Goal: Task Accomplishment & Management: Complete application form

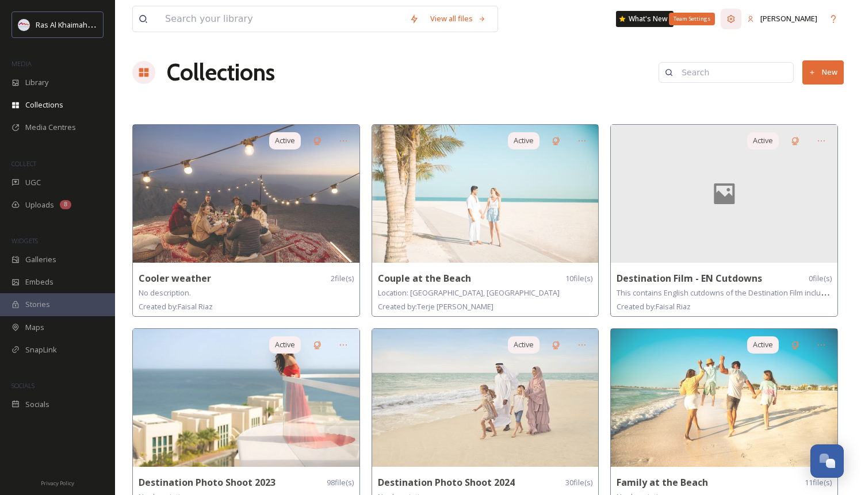
click at [735, 18] on icon at bounding box center [731, 18] width 7 height 7
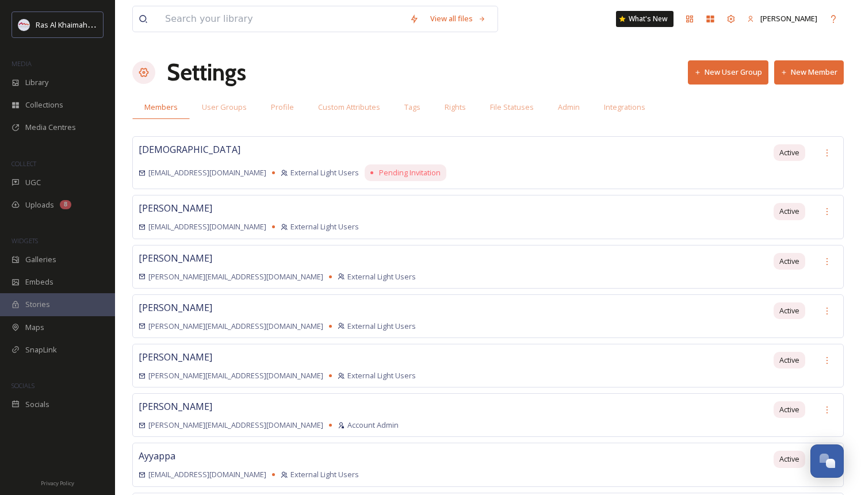
click at [823, 67] on button "New Member" at bounding box center [809, 72] width 70 height 24
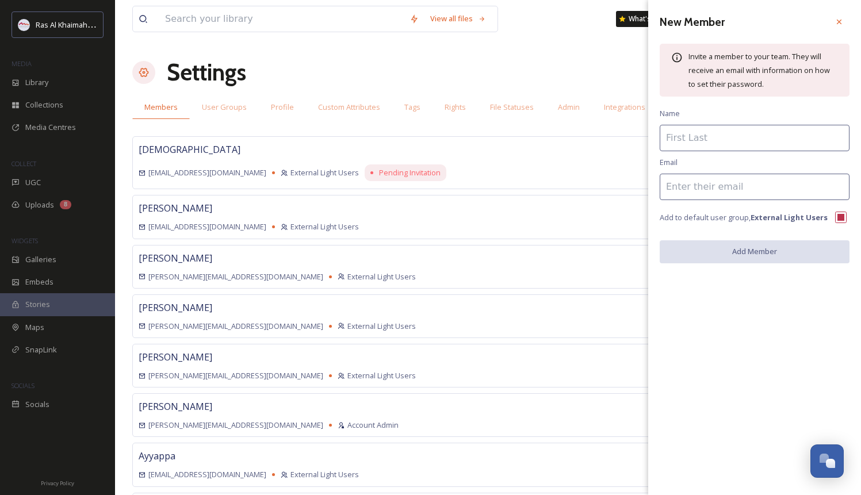
click at [699, 131] on input at bounding box center [755, 138] width 190 height 26
drag, startPoint x: 712, startPoint y: 136, endPoint x: 699, endPoint y: 131, distance: 13.7
click at [699, 131] on input "Shahid" at bounding box center [755, 138] width 190 height 26
type input "[PERSON_NAME]"
click at [710, 185] on input at bounding box center [755, 187] width 190 height 26
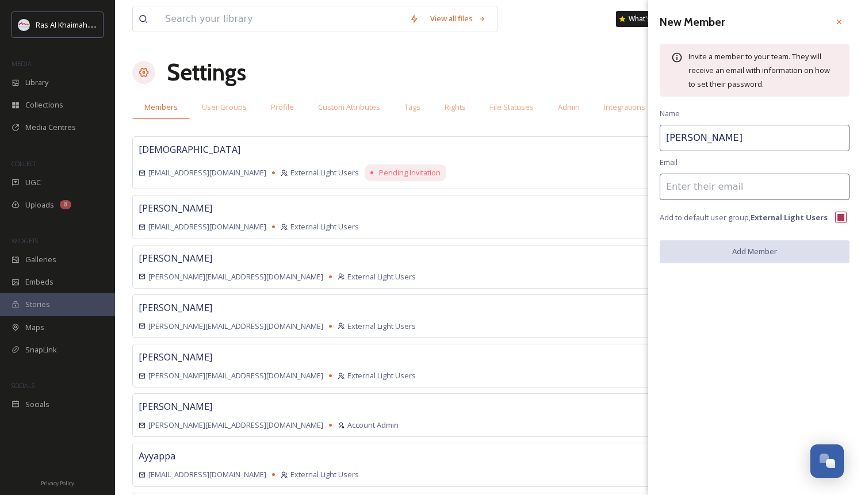
paste input "[EMAIL_ADDRESS][DOMAIN_NAME]>"
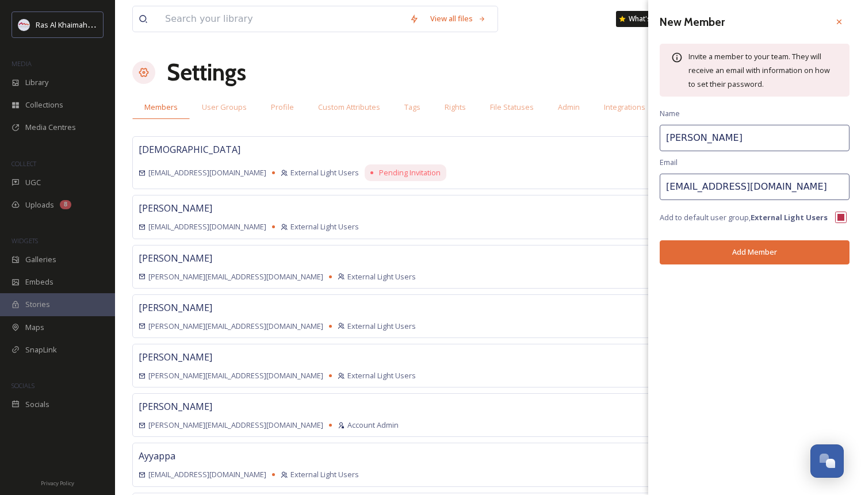
type input "[EMAIL_ADDRESS][DOMAIN_NAME]"
click at [736, 259] on button "Add Member" at bounding box center [755, 252] width 190 height 24
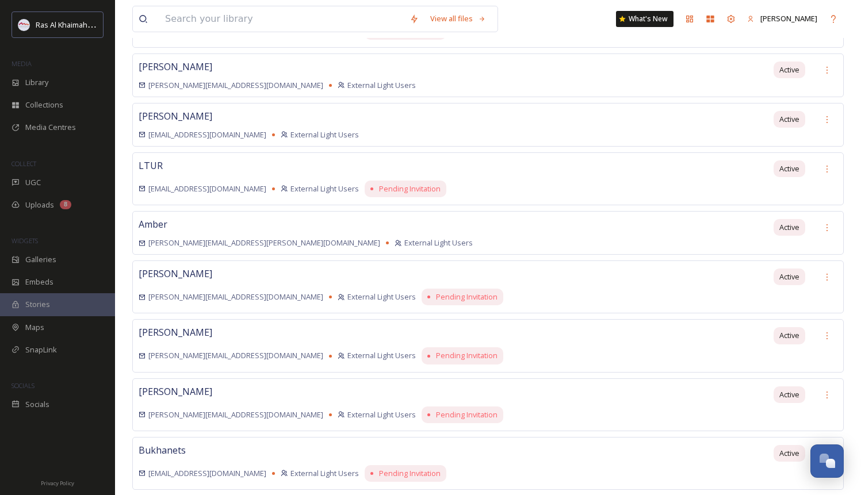
scroll to position [1347, 0]
